Goal: Navigation & Orientation: Find specific page/section

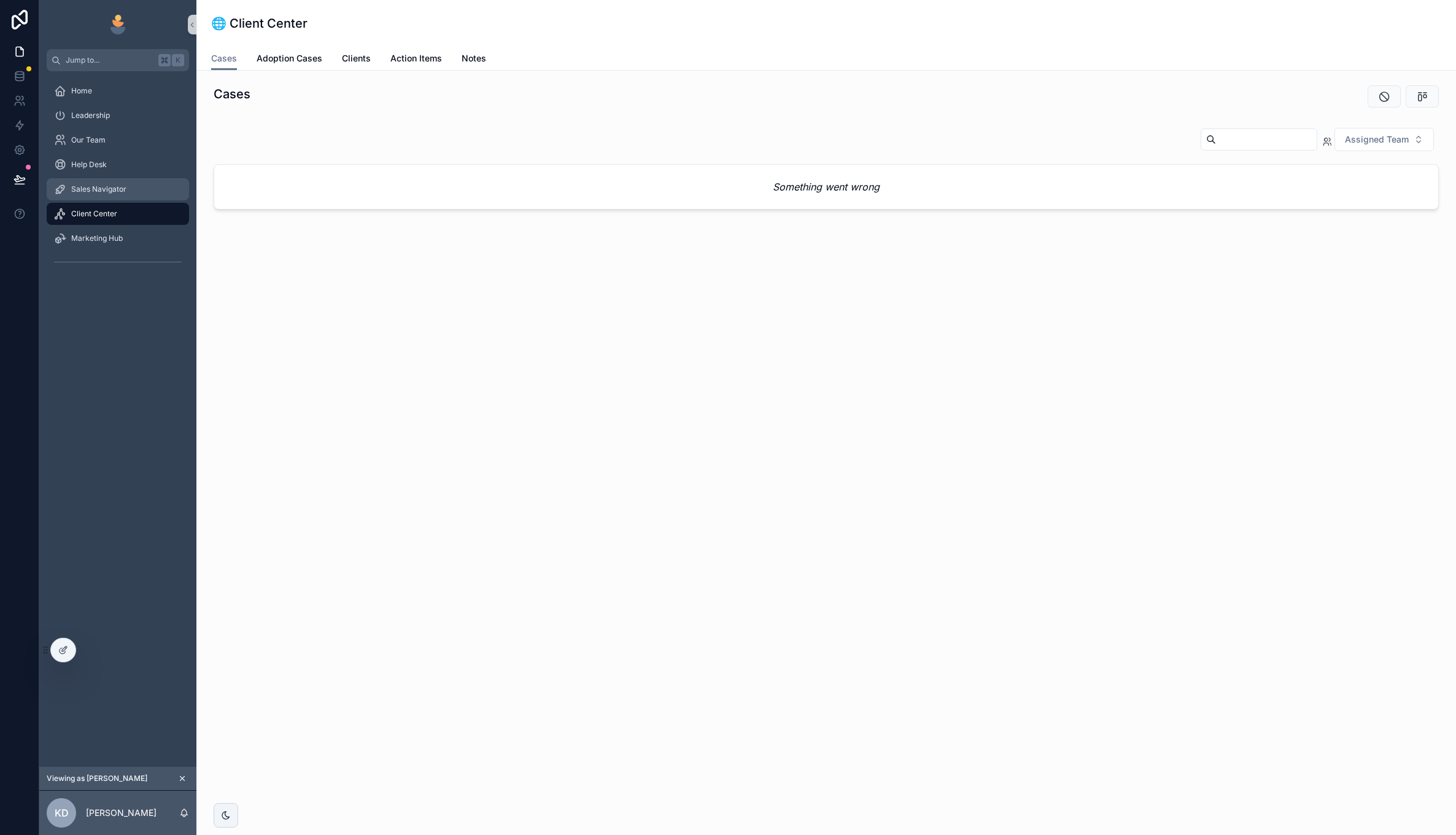
click at [92, 193] on span "Sales Navigator" at bounding box center [98, 189] width 55 height 10
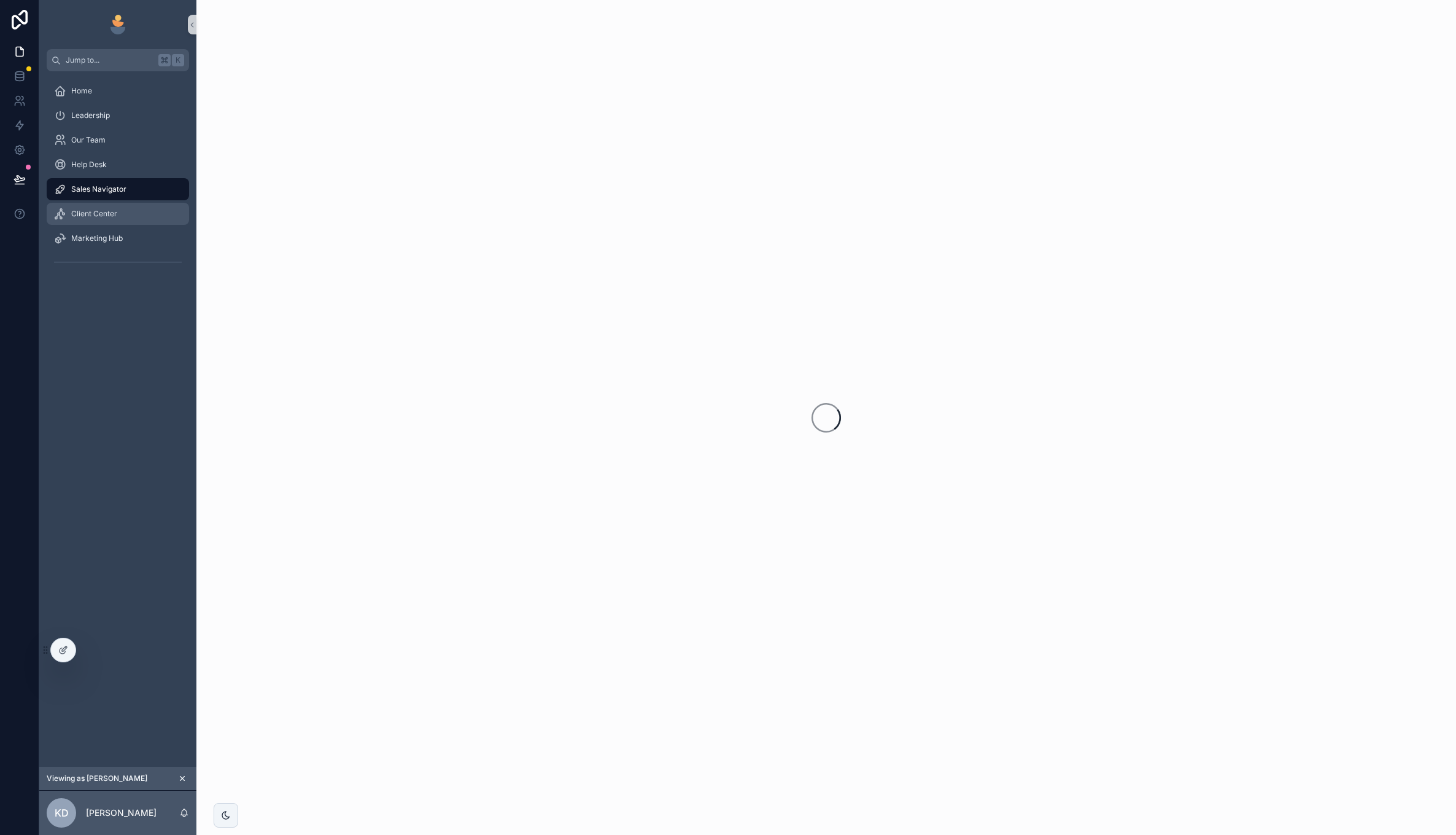
click at [96, 212] on span "Client Center" at bounding box center [94, 213] width 46 height 10
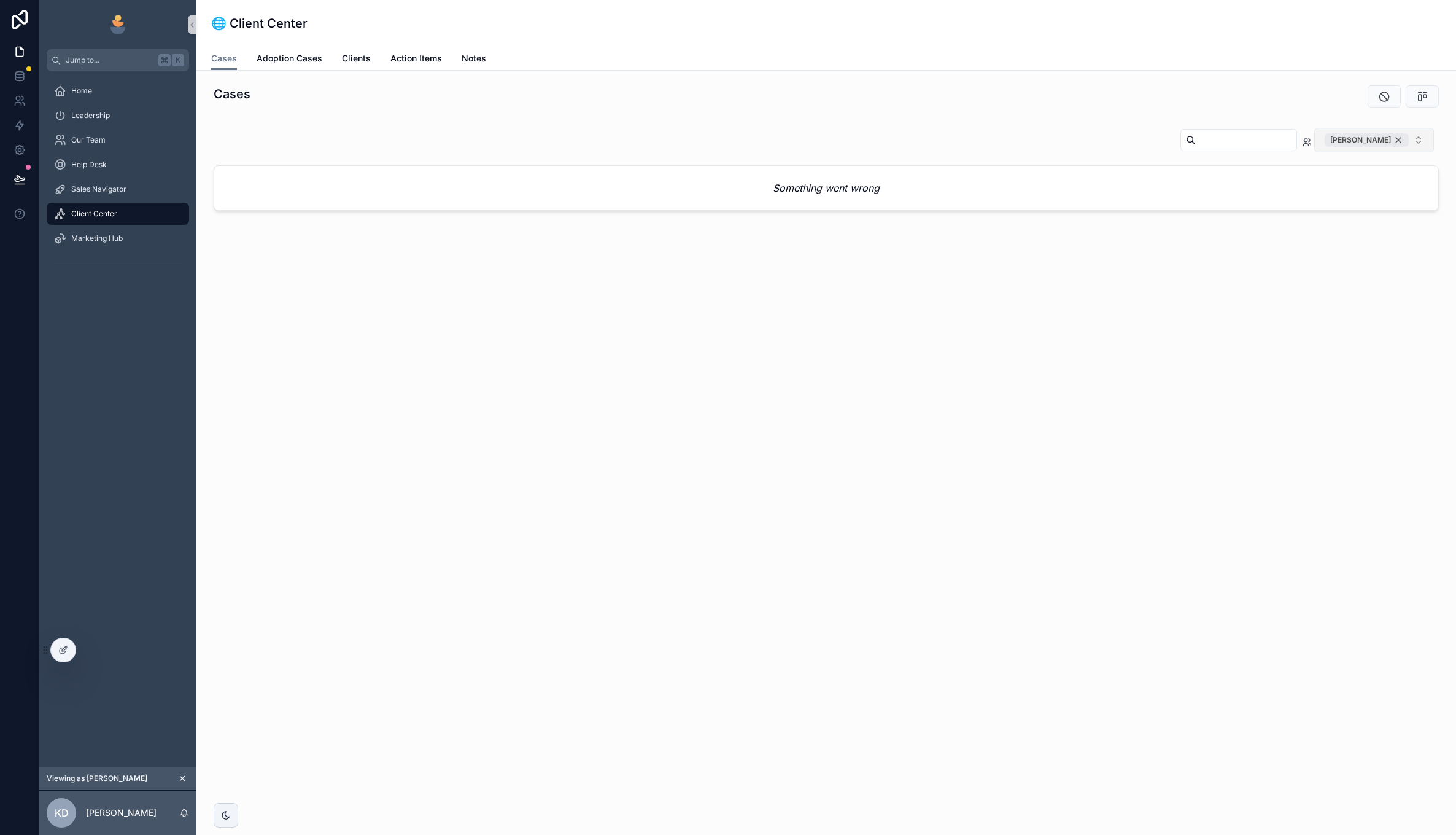
click at [1397, 139] on div "[PERSON_NAME]" at bounding box center [1367, 140] width 84 height 14
click at [109, 92] on div "Home" at bounding box center [118, 90] width 128 height 20
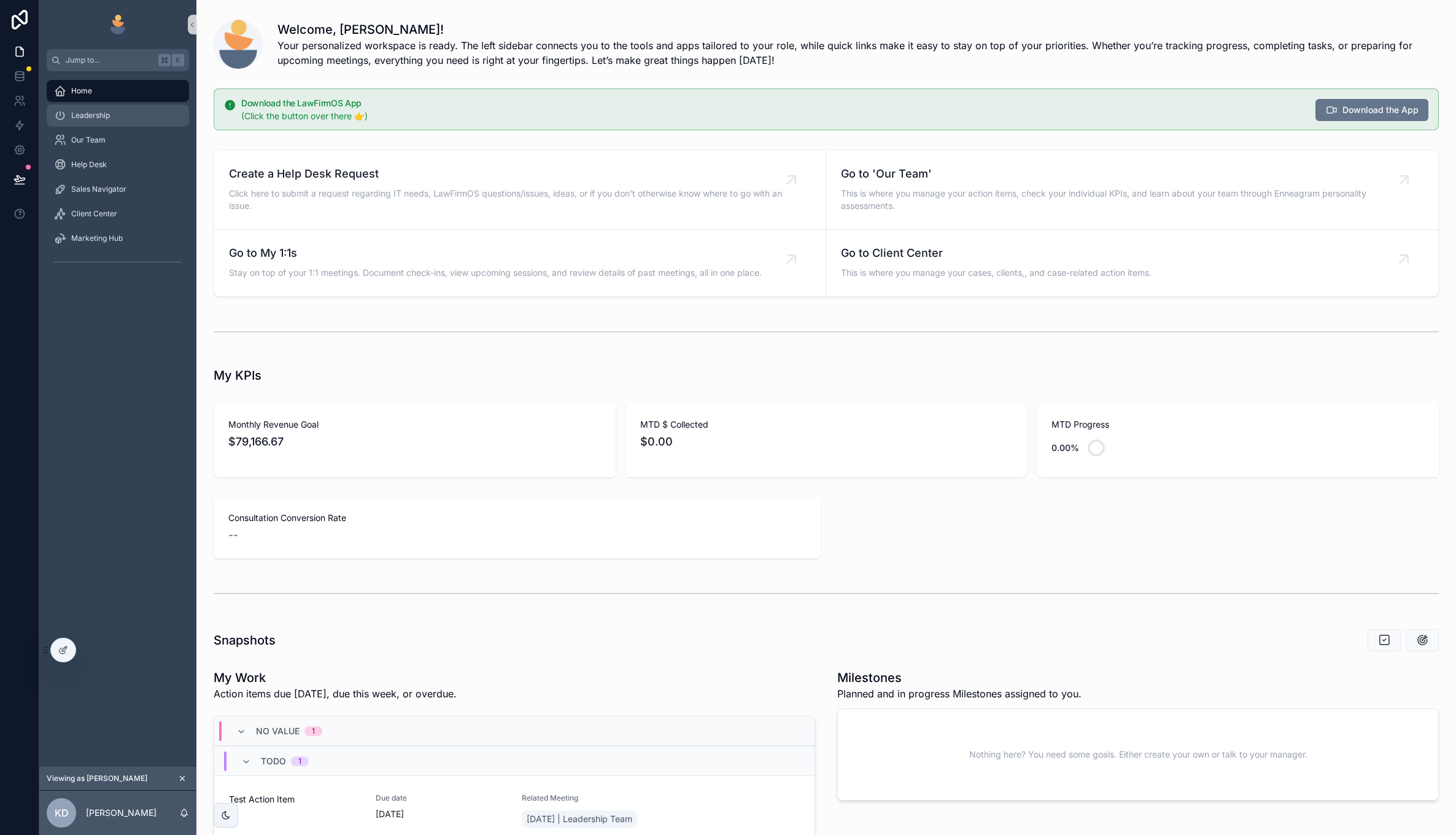
click at [146, 109] on div "Leadership" at bounding box center [118, 115] width 128 height 20
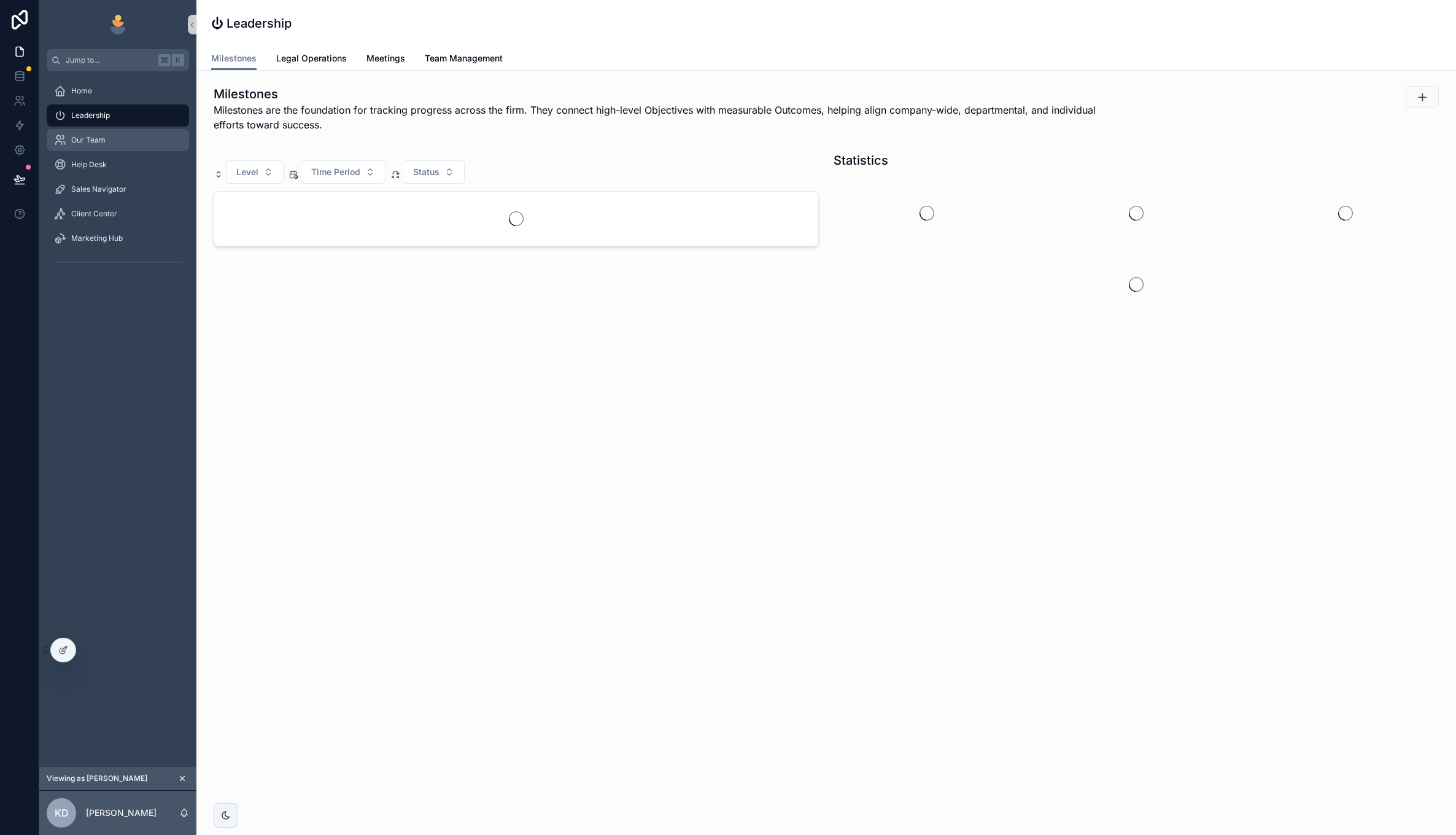
click at [130, 137] on div "Our Team" at bounding box center [118, 140] width 128 height 20
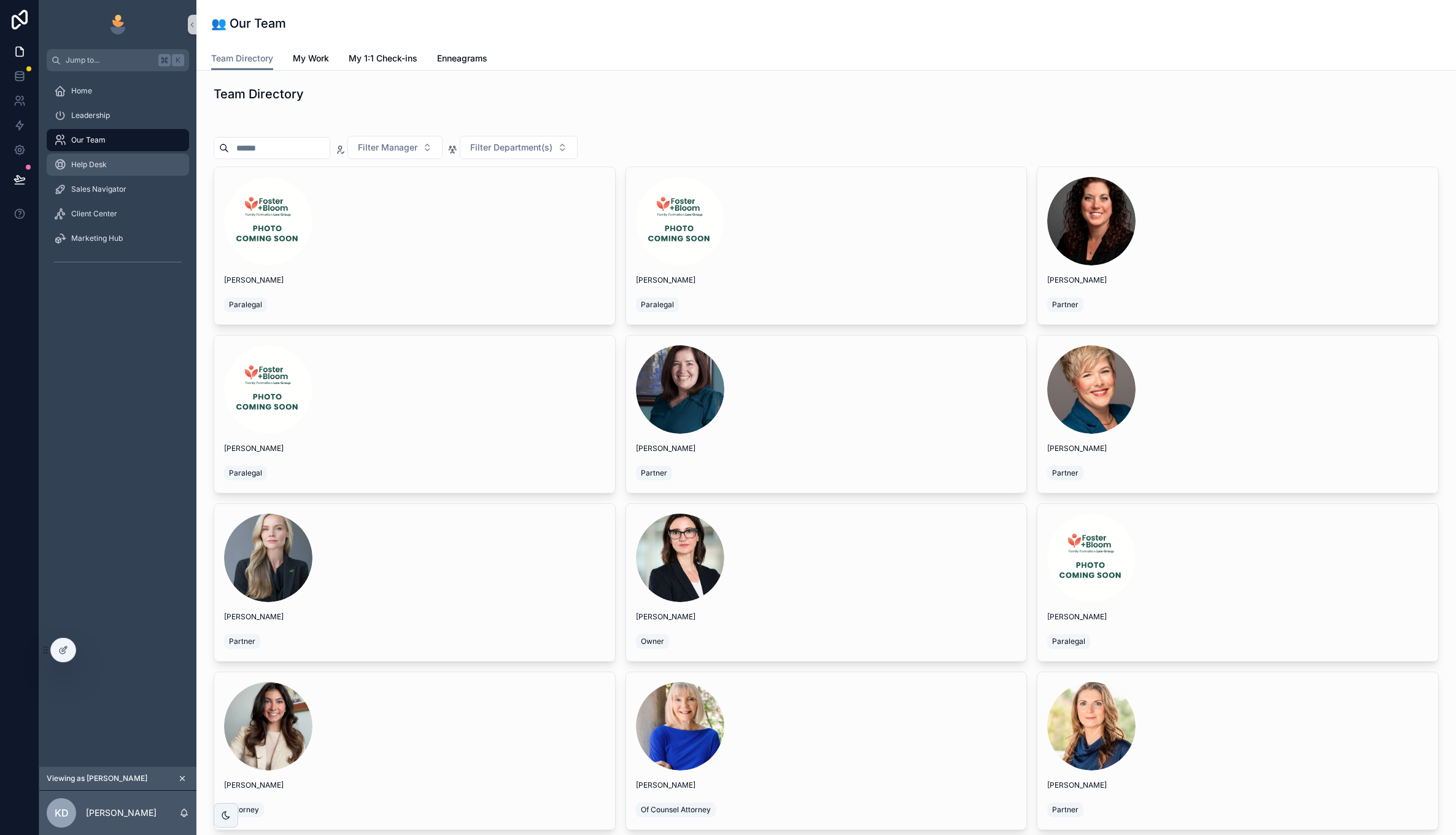
click at [135, 166] on div "Help Desk" at bounding box center [118, 165] width 128 height 20
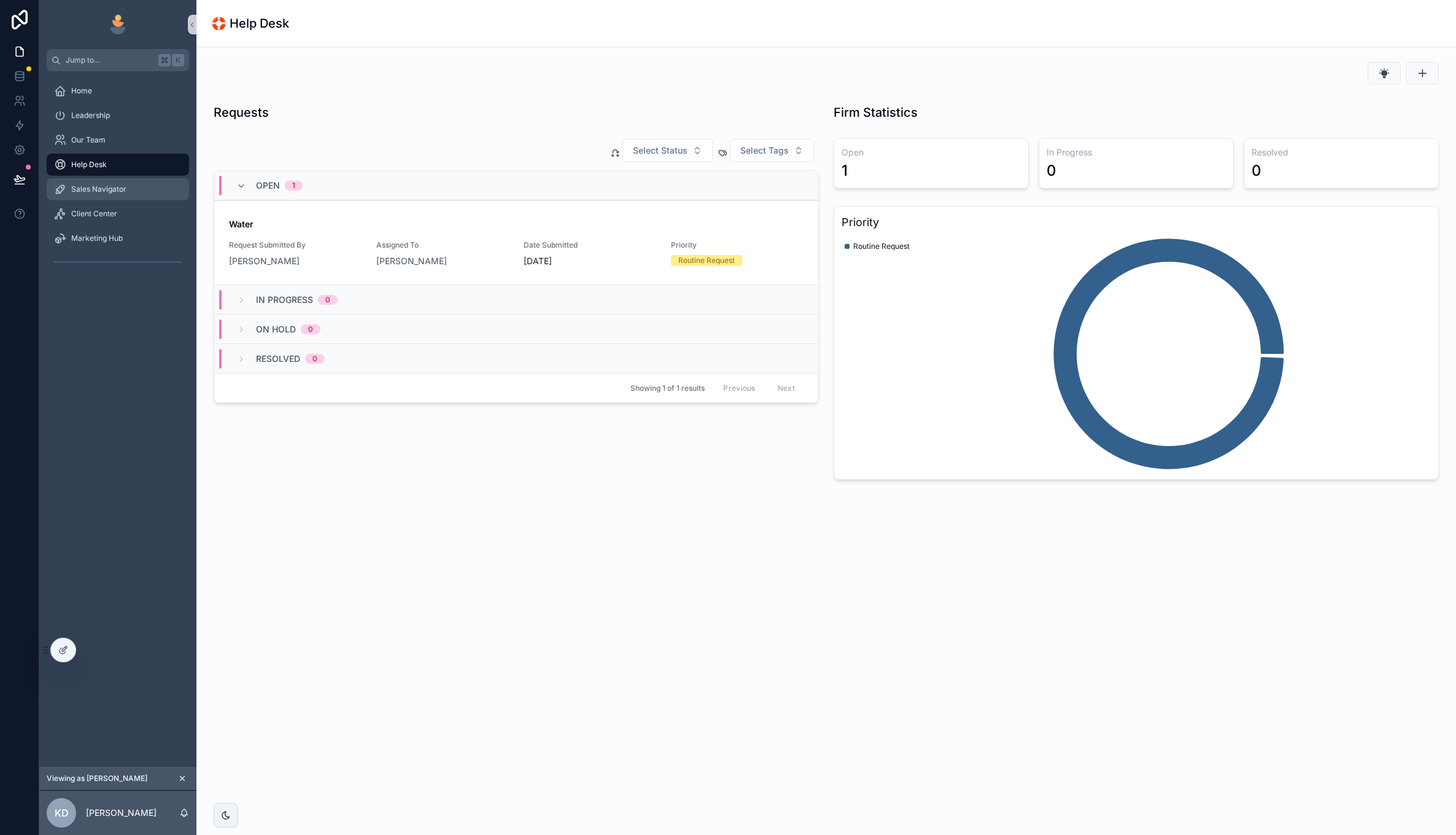
click at [97, 197] on div "Sales Navigator" at bounding box center [118, 189] width 128 height 20
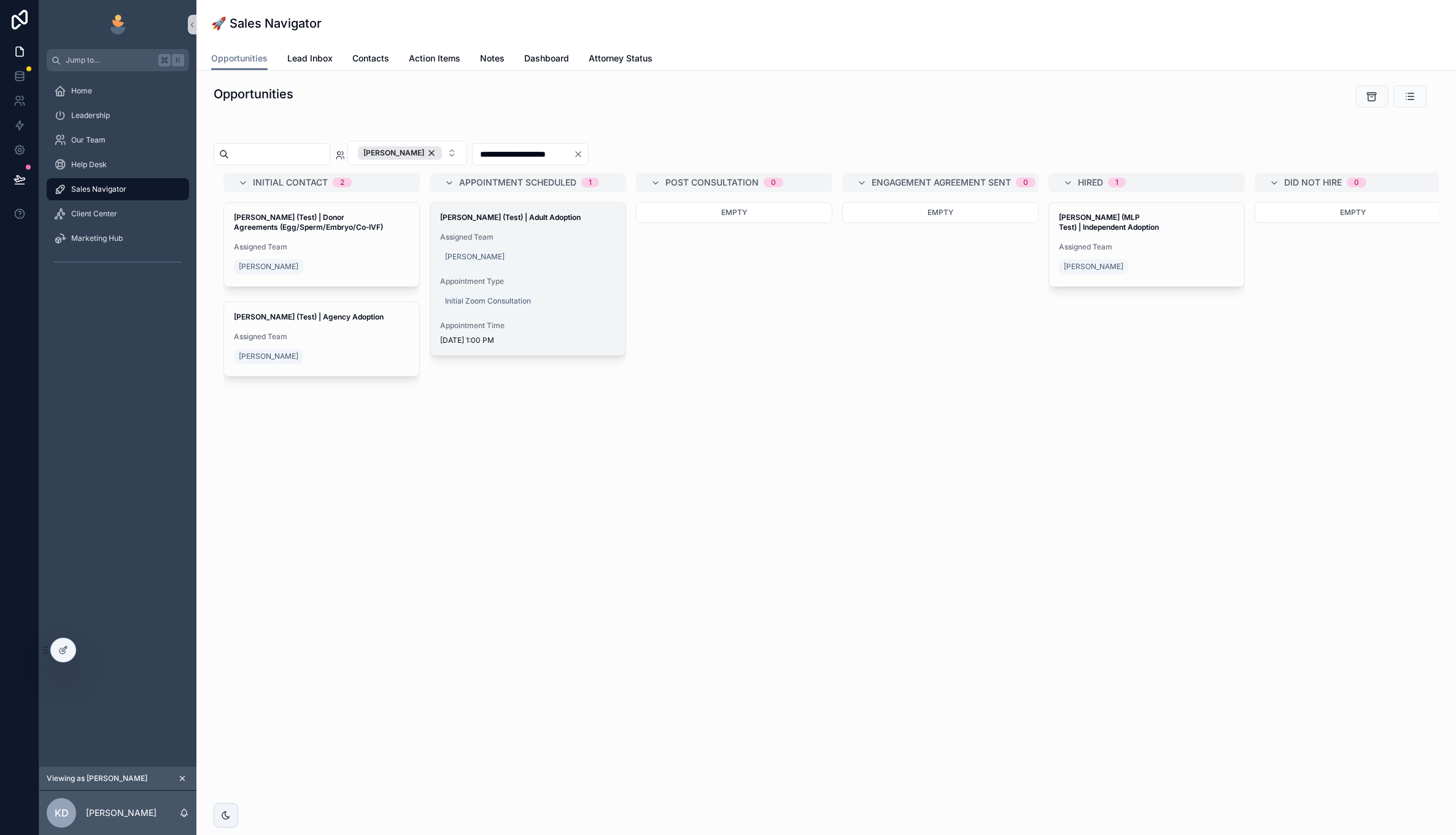
click at [532, 269] on div "[PERSON_NAME] (Test) | Adult Adoption Assigned Team [PERSON_NAME] Appointment T…" at bounding box center [528, 279] width 195 height 153
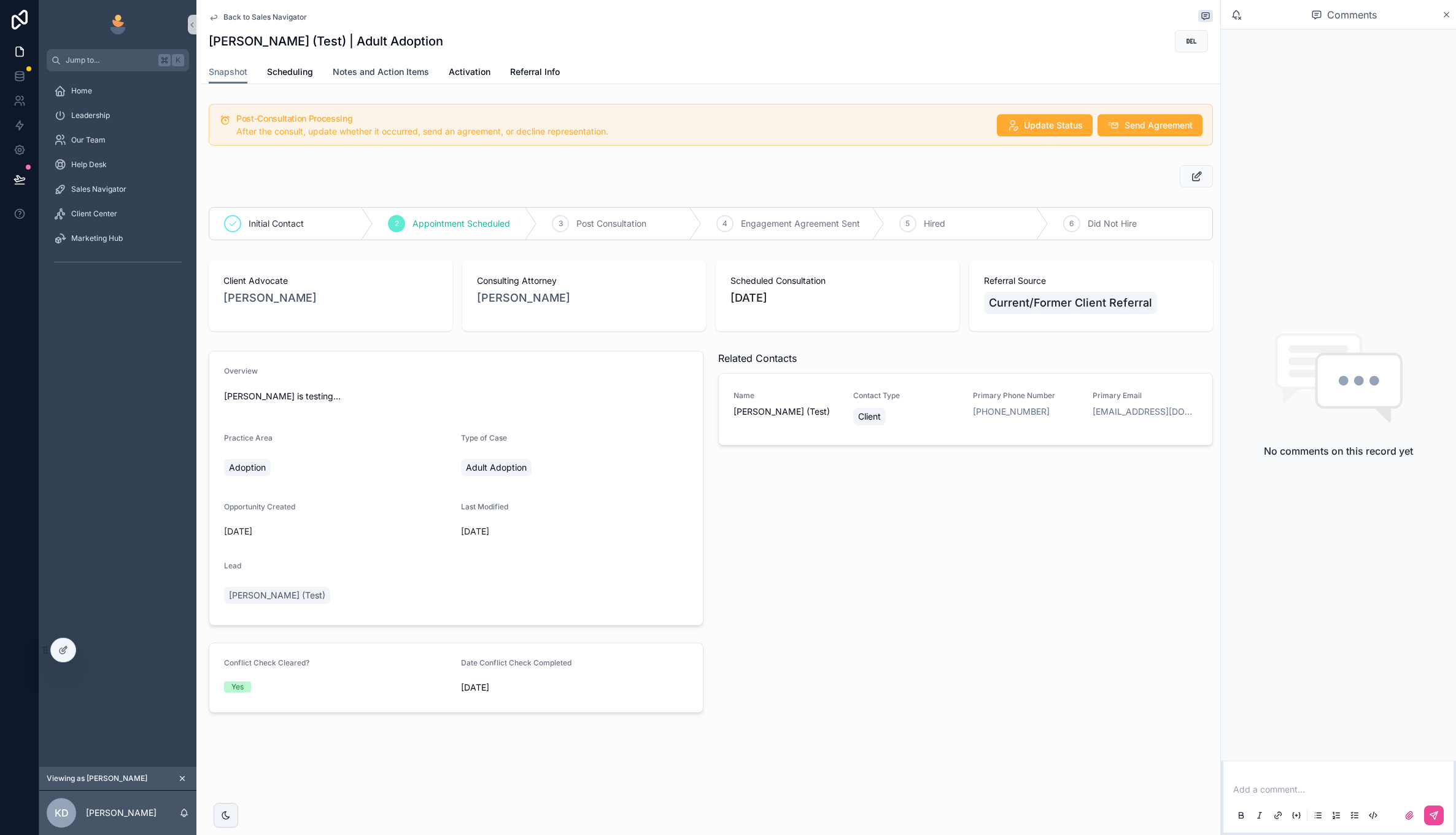
click at [390, 65] on link "Notes and Action Items" at bounding box center [381, 73] width 97 height 25
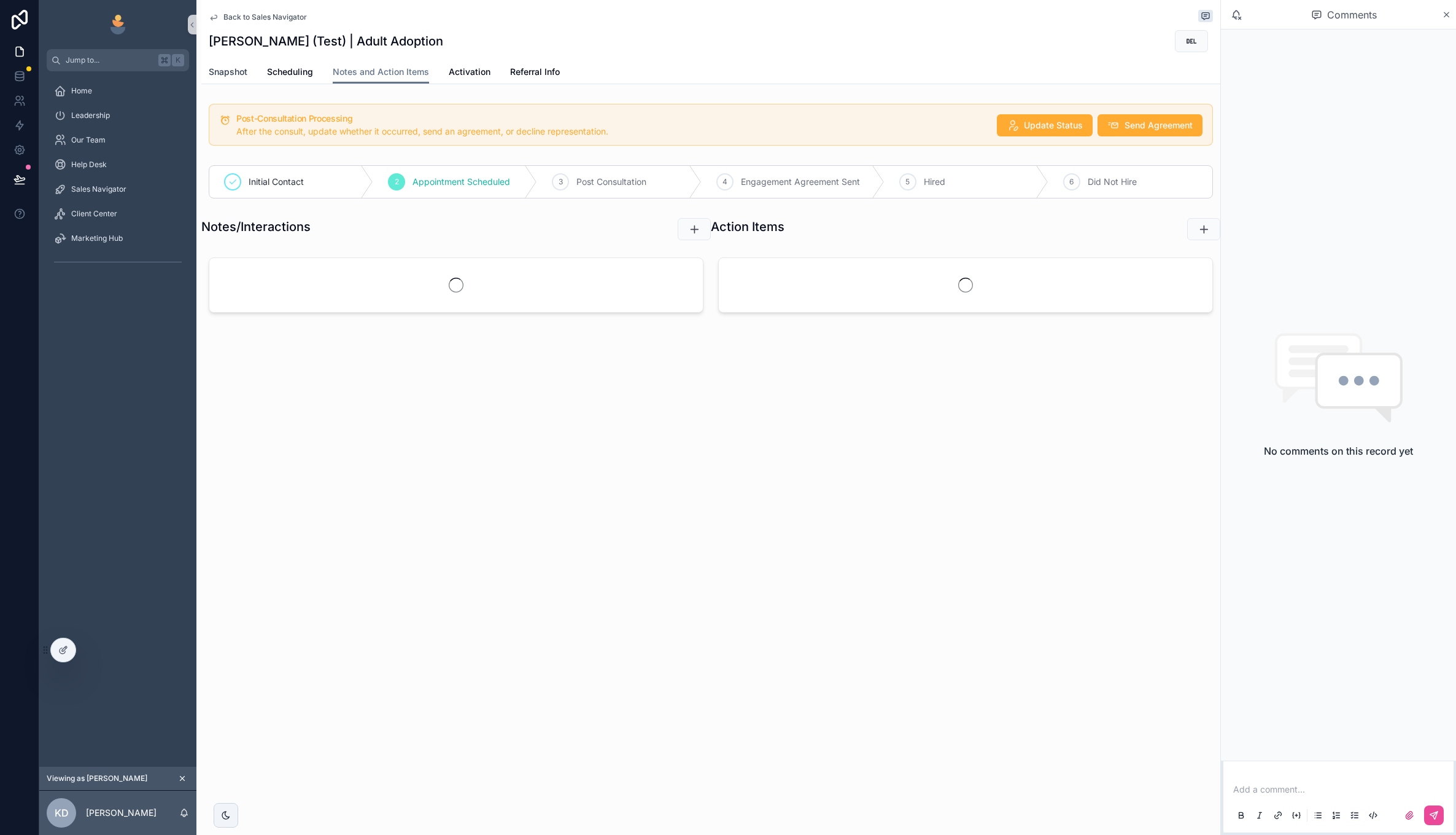
click at [232, 74] on span "Snapshot" at bounding box center [228, 71] width 38 height 12
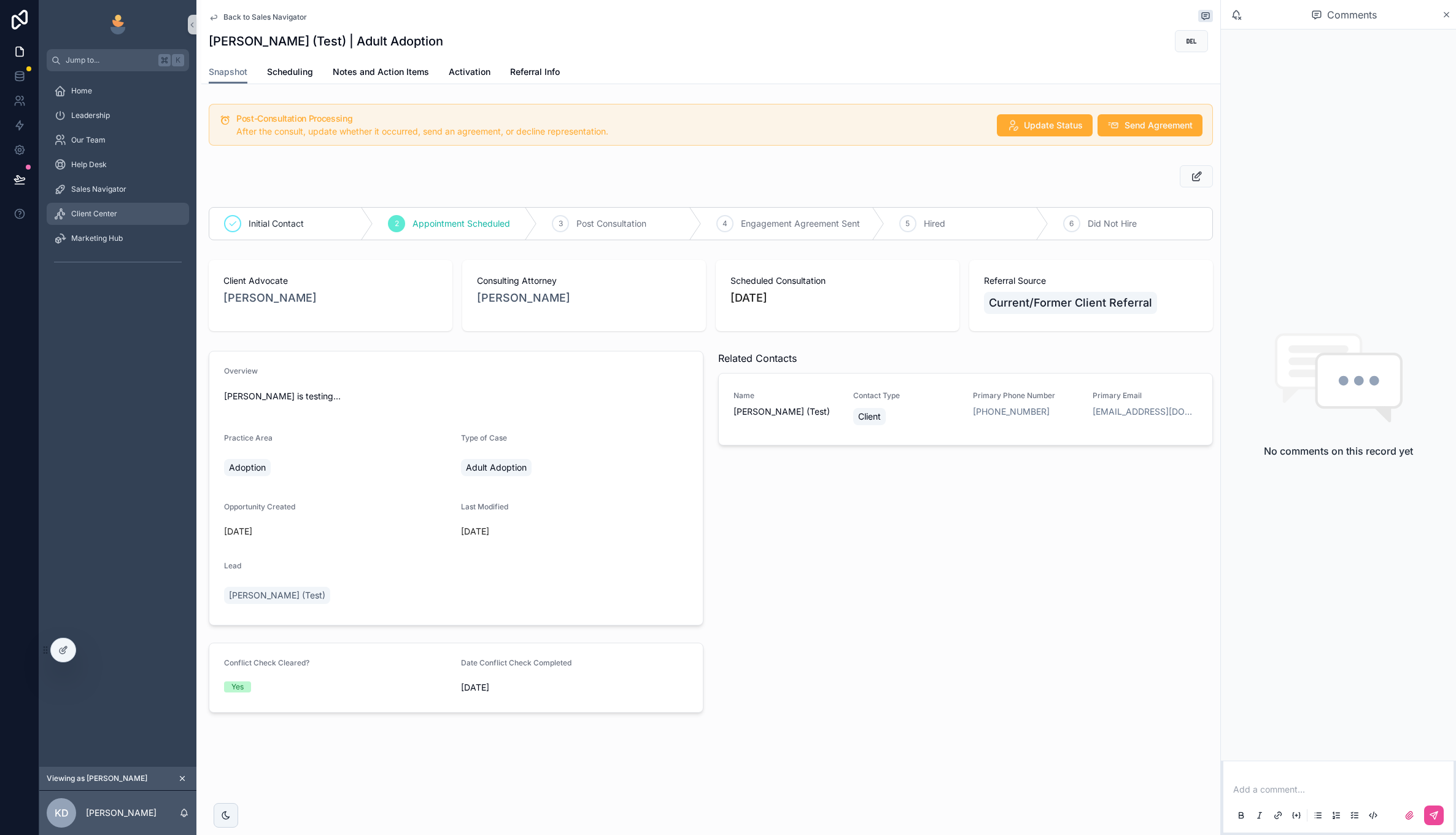
click at [134, 209] on div "Client Center" at bounding box center [118, 213] width 128 height 20
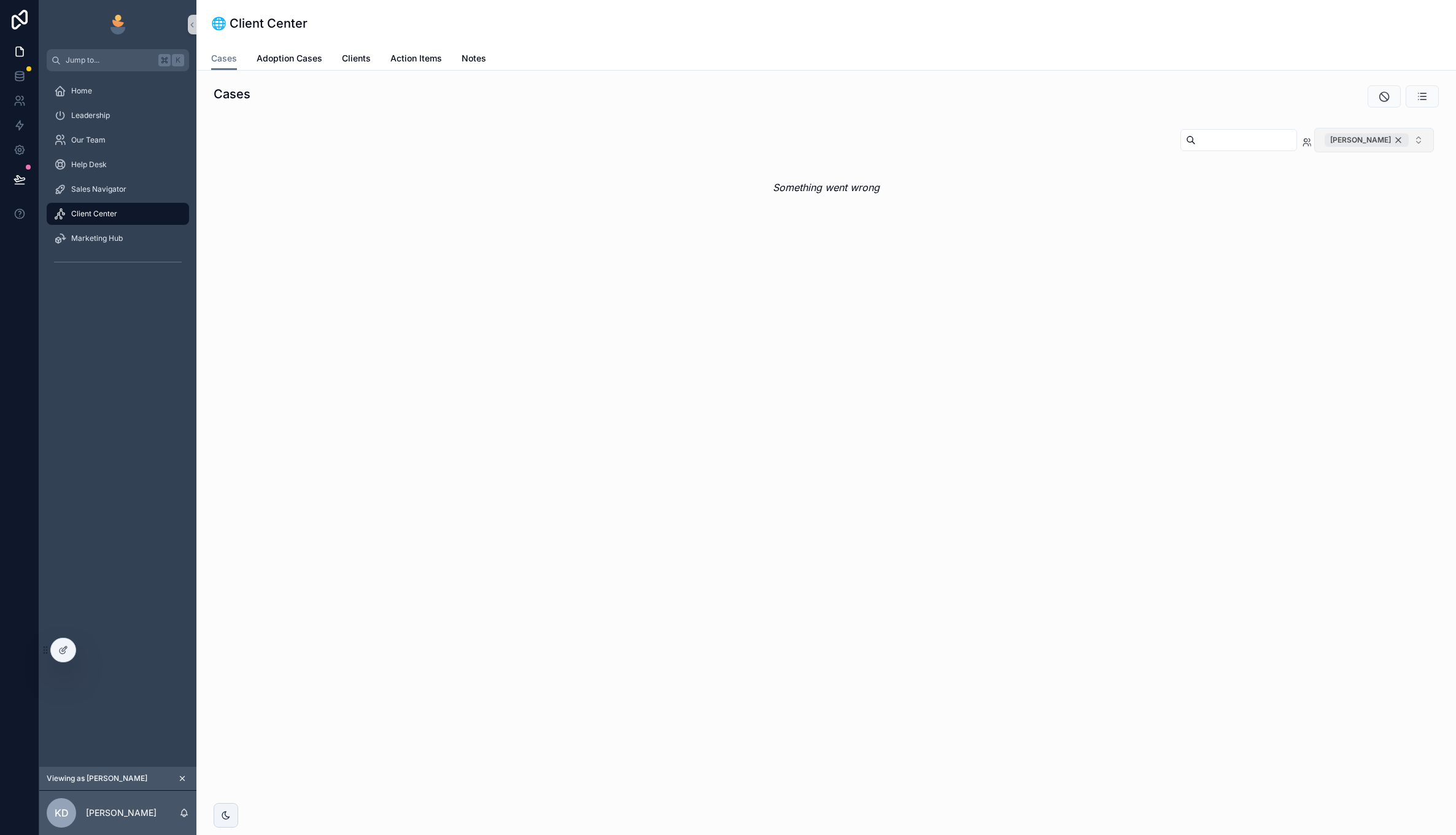
click at [1403, 142] on div "[PERSON_NAME]" at bounding box center [1367, 140] width 84 height 14
click at [1403, 142] on span "Assigned Team" at bounding box center [1377, 139] width 64 height 12
click at [696, 331] on div "🌐 Client Center Cases Cases Adoption Cases Clients Action Items Notes Cases Ass…" at bounding box center [826, 417] width 1260 height 835
click at [298, 54] on span "Adoption Cases" at bounding box center [289, 58] width 65 height 12
click at [359, 56] on span "Clients" at bounding box center [356, 58] width 29 height 12
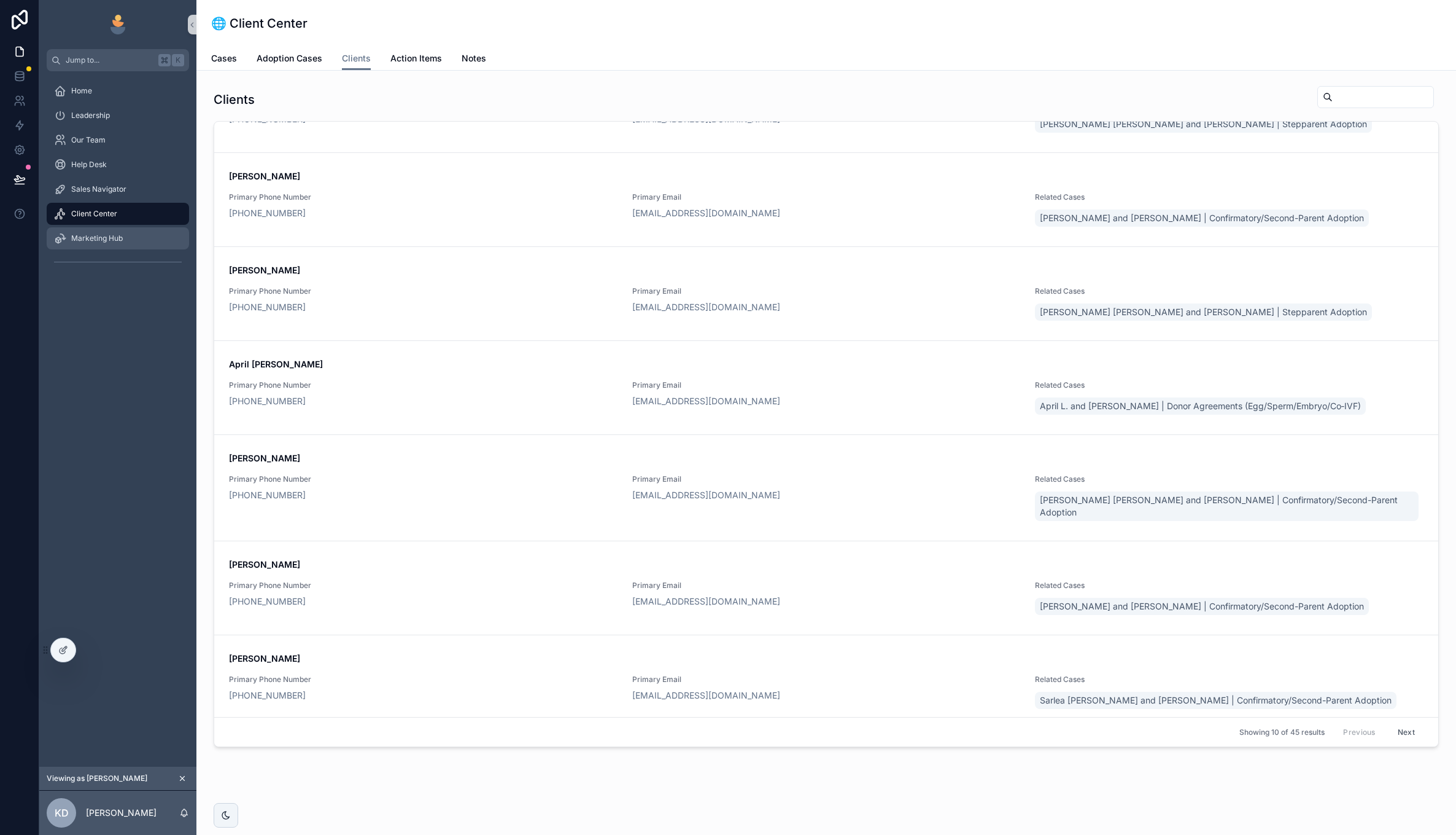
scroll to position [344, 0]
click at [121, 221] on div "Client Center" at bounding box center [118, 213] width 128 height 20
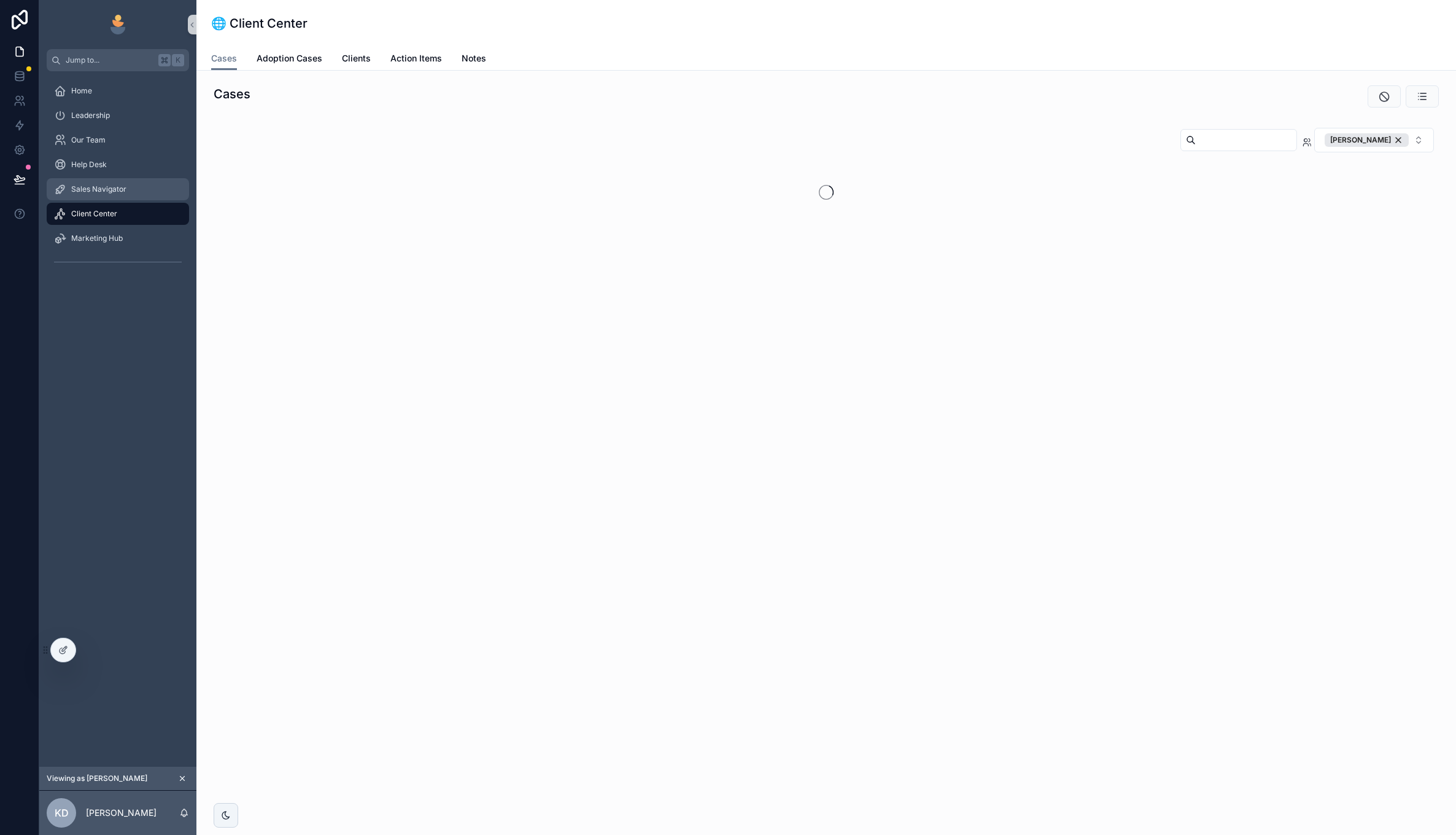
click at [108, 187] on span "Sales Navigator" at bounding box center [98, 189] width 55 height 10
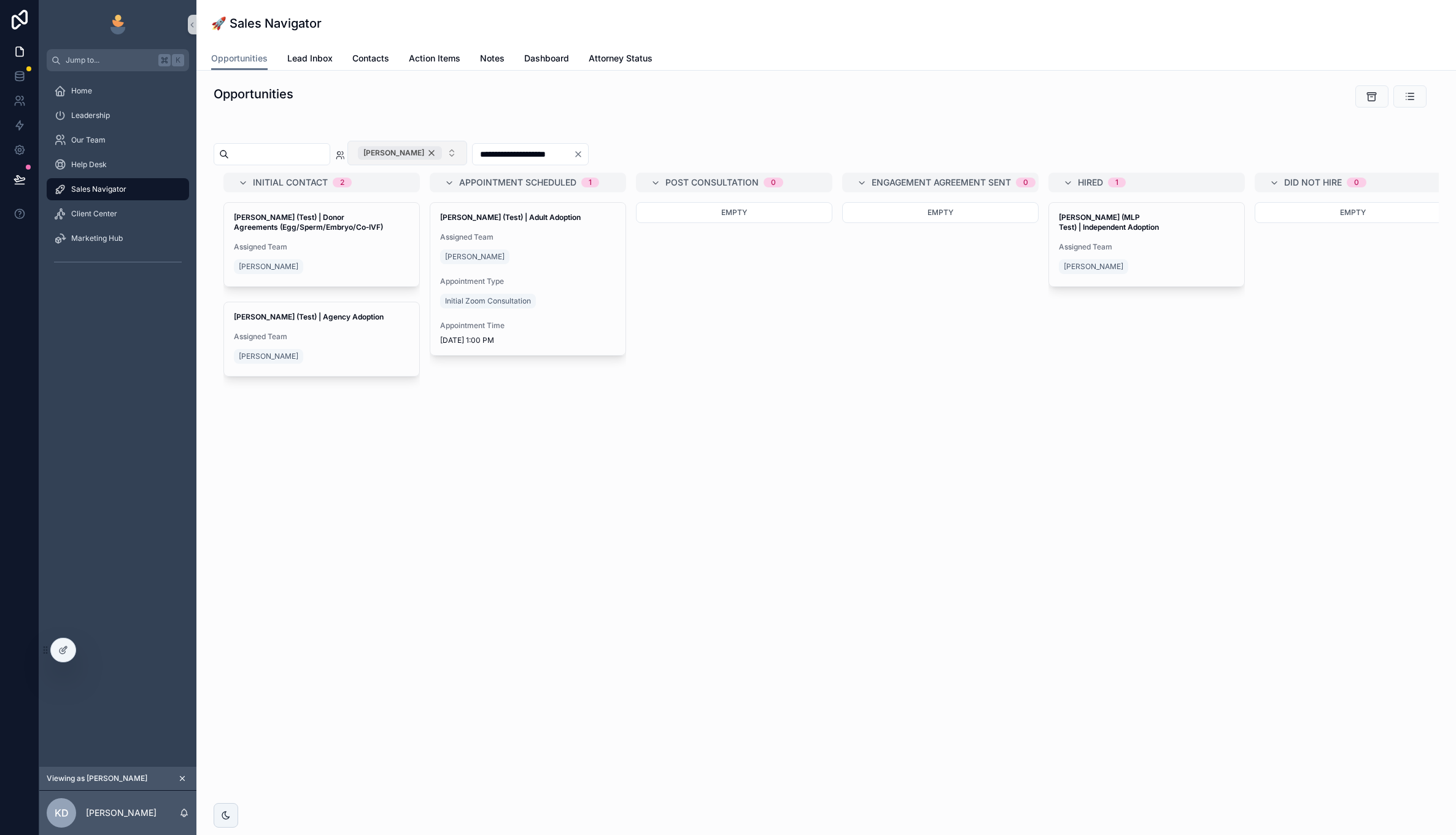
click at [442, 157] on div "[PERSON_NAME]" at bounding box center [399, 153] width 84 height 14
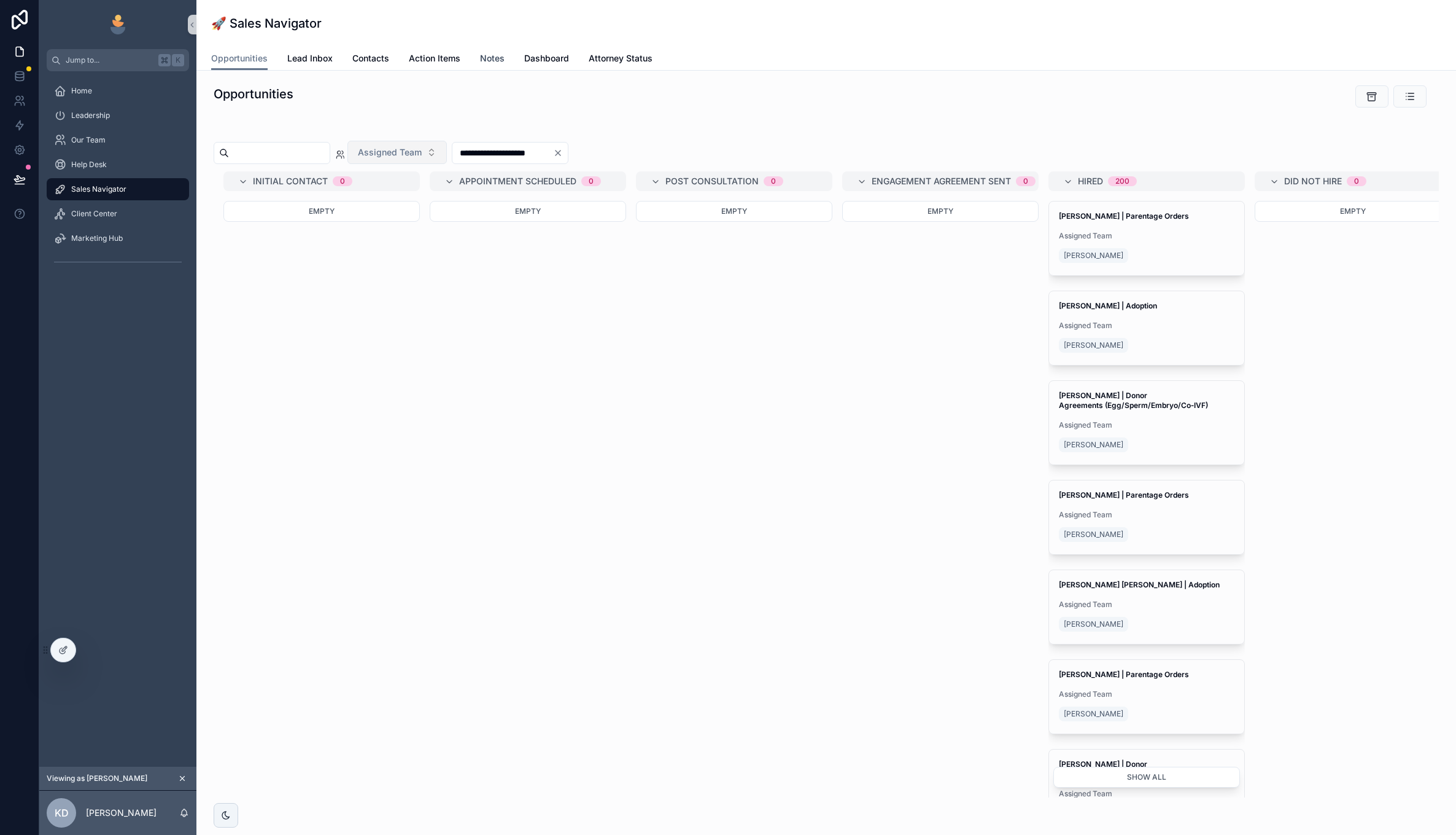
click at [489, 55] on span "Notes" at bounding box center [492, 58] width 25 height 12
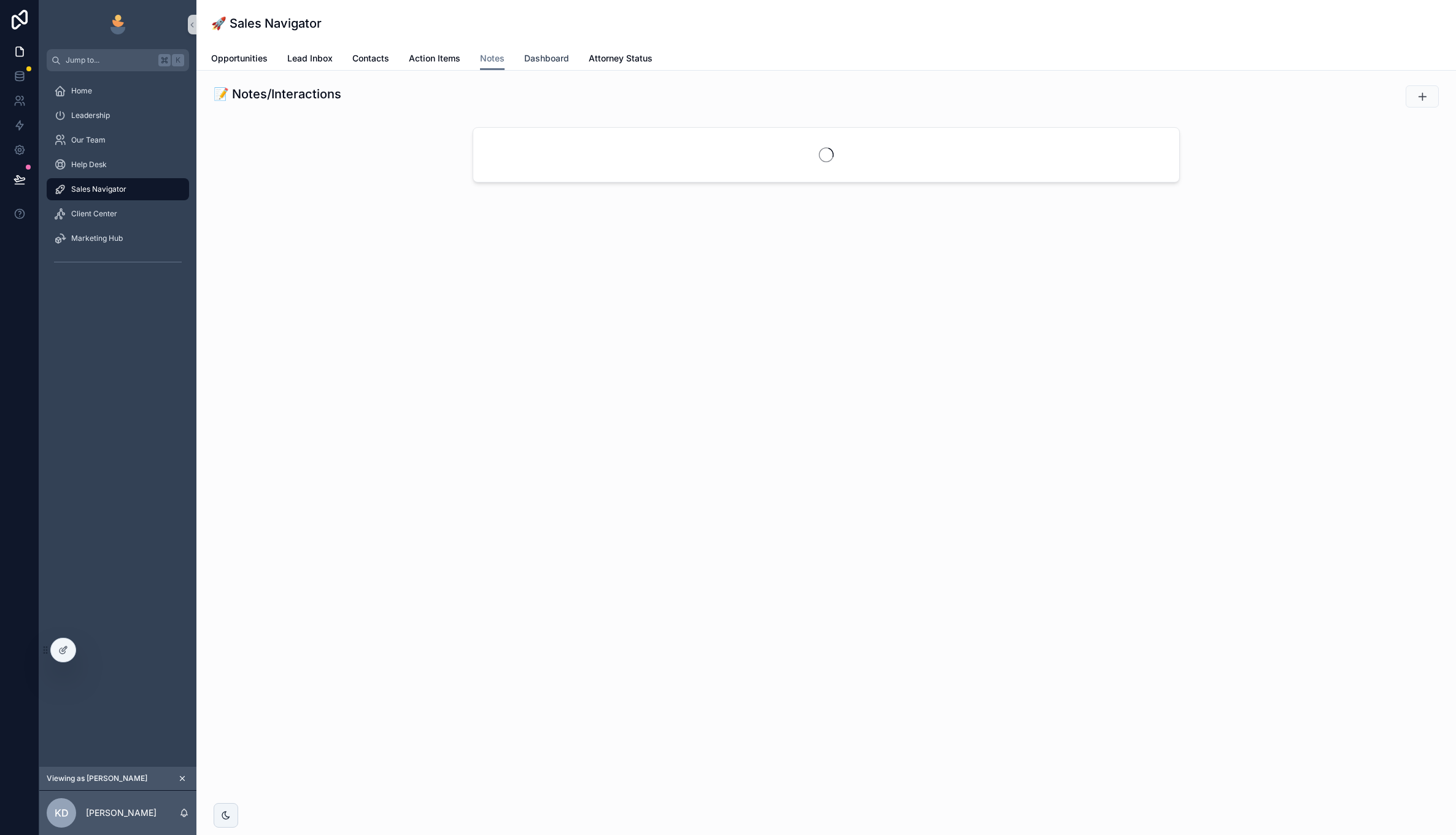
click at [552, 66] on link "Dashboard" at bounding box center [546, 59] width 45 height 25
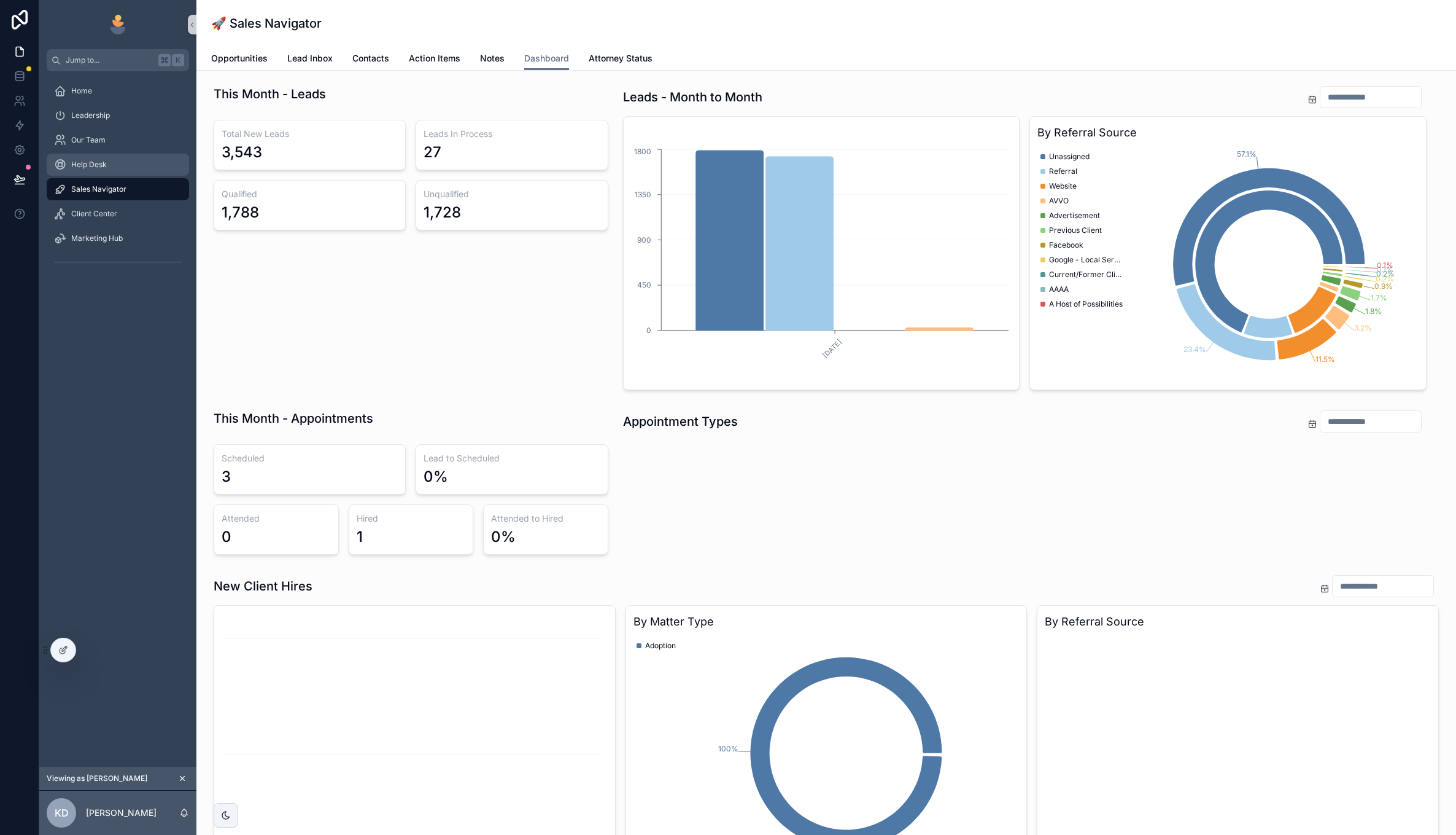
click at [90, 169] on div "Help Desk" at bounding box center [118, 165] width 128 height 20
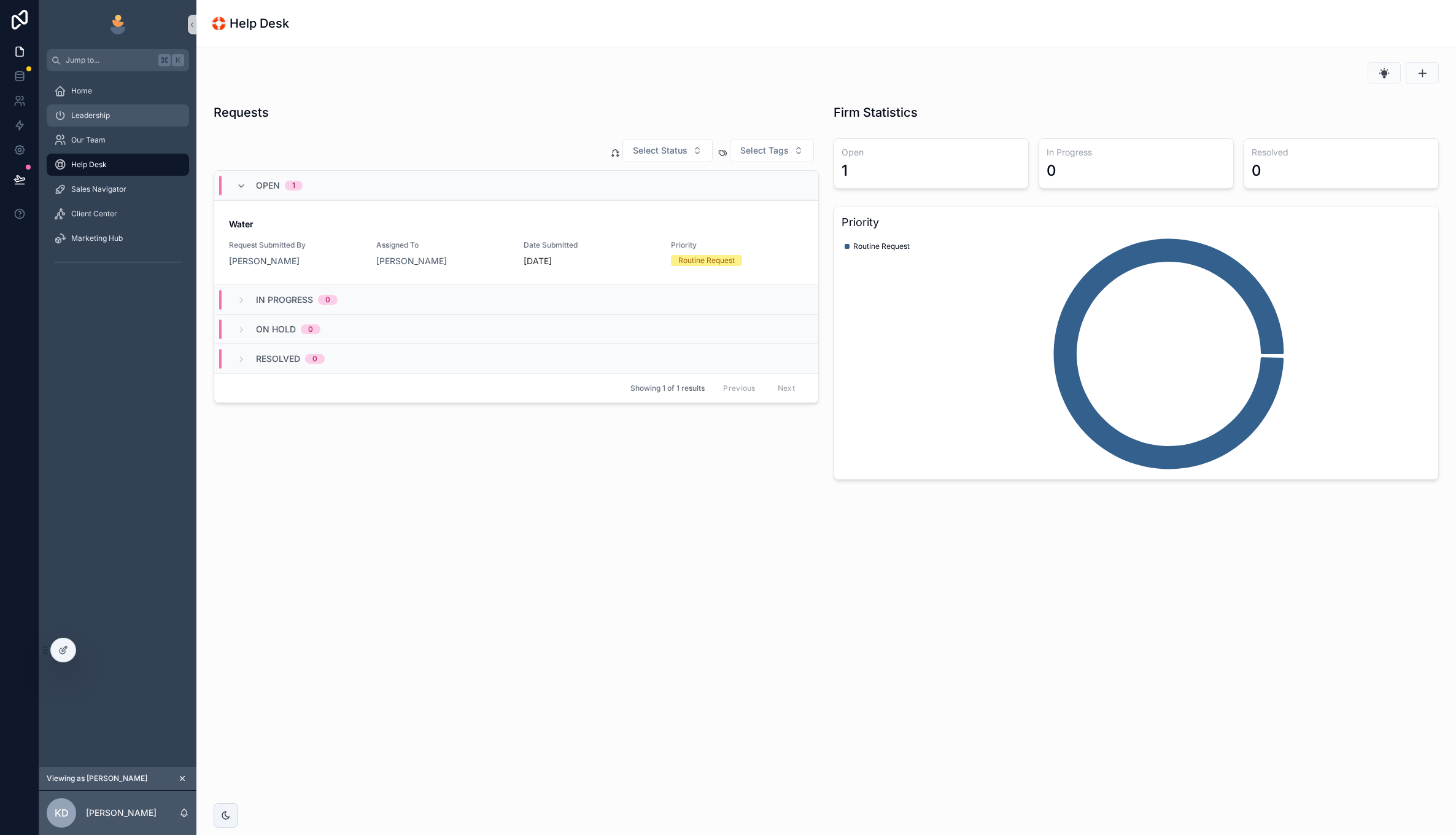
click at [120, 123] on div "Leadership" at bounding box center [118, 115] width 128 height 20
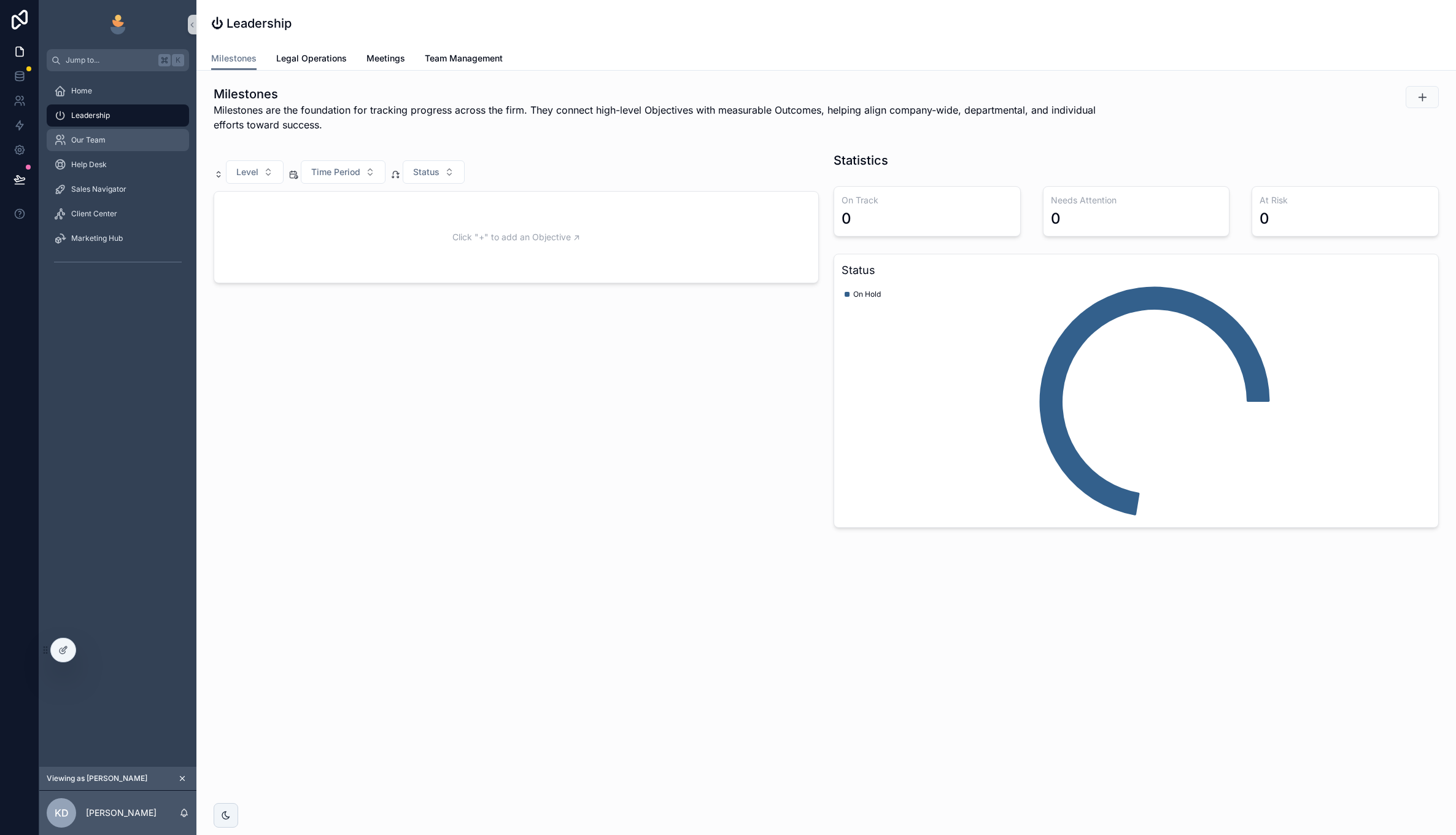
click at [120, 137] on div "Our Team" at bounding box center [118, 140] width 128 height 20
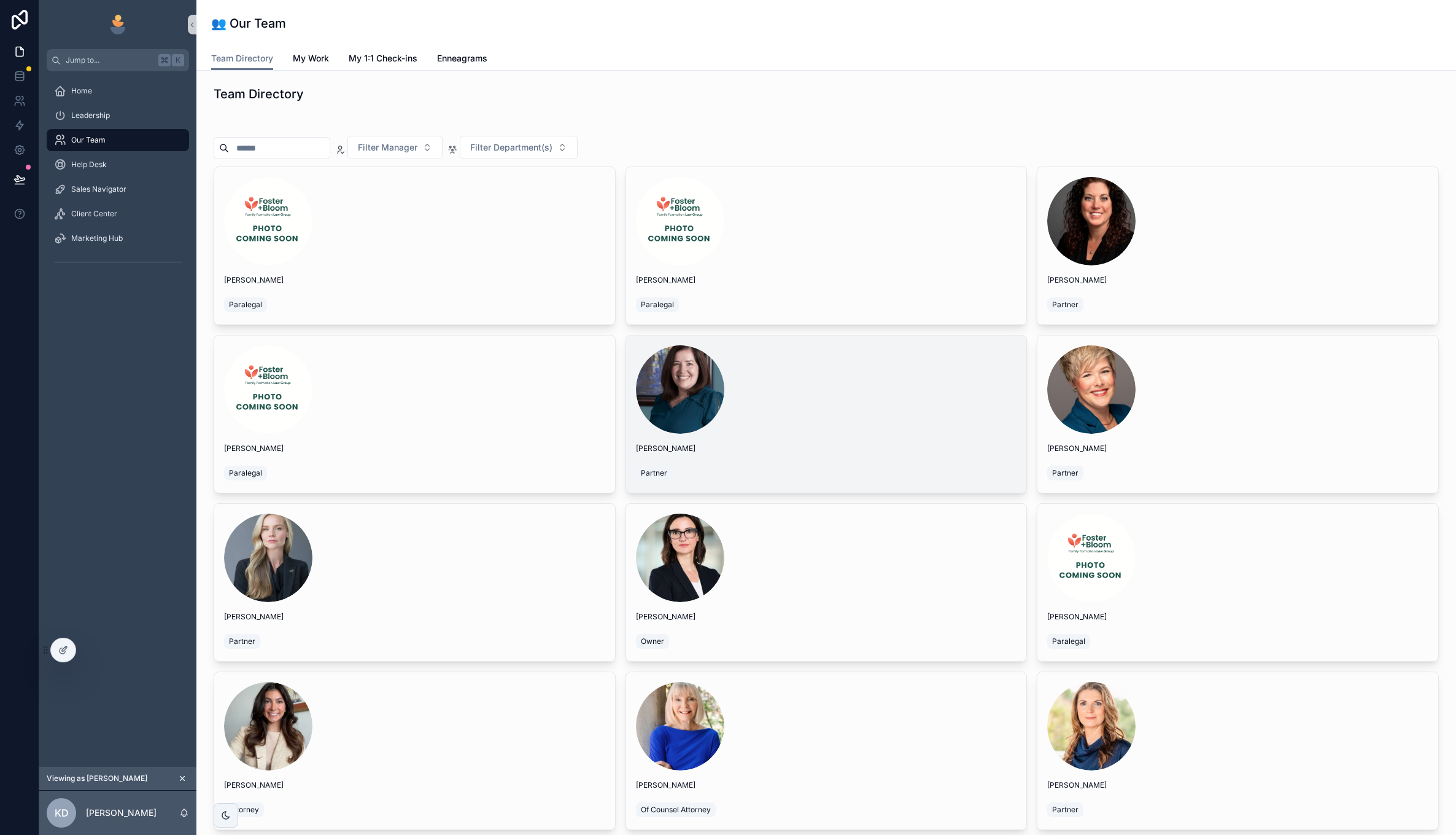
click at [819, 391] on div "scrollable content" at bounding box center [826, 389] width 381 height 89
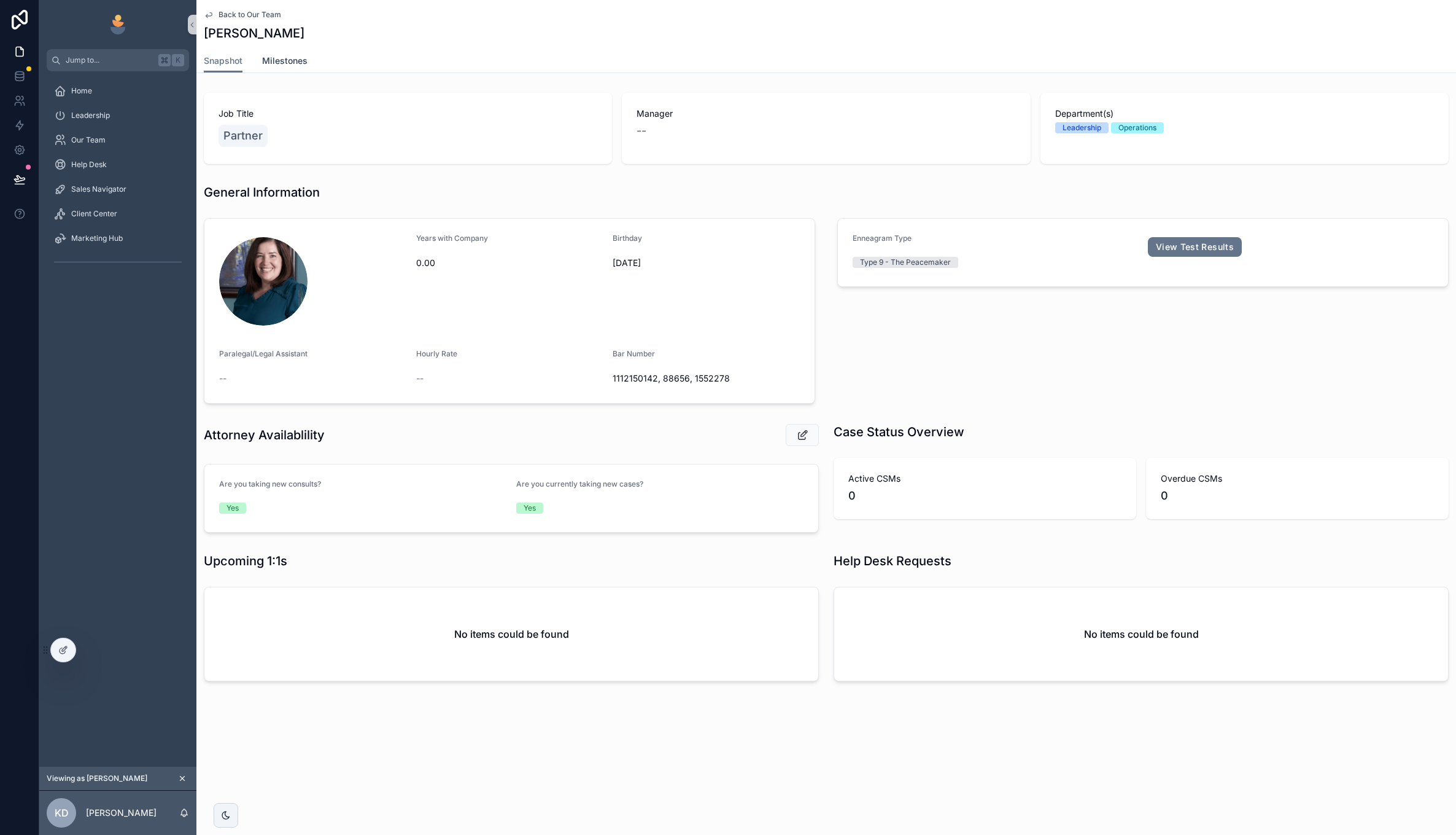
click at [287, 62] on span "Milestones" at bounding box center [284, 60] width 46 height 12
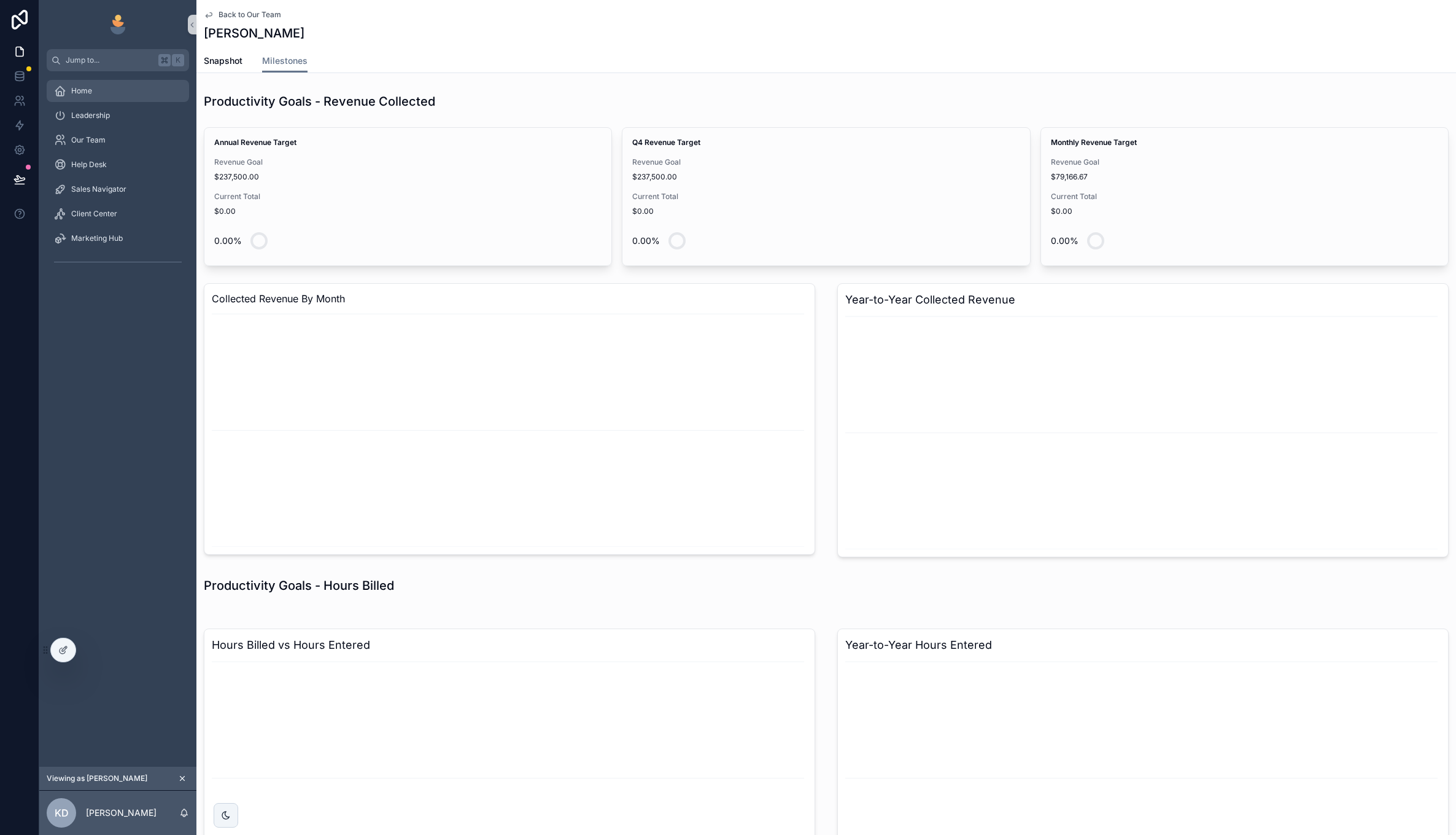
click at [113, 92] on div "Home" at bounding box center [118, 90] width 128 height 20
